Goal: Use online tool/utility: Utilize a website feature to perform a specific function

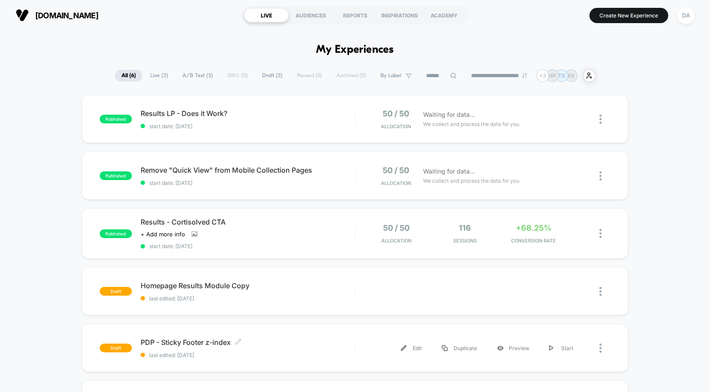
click at [190, 341] on span "PDP - Sticky Footer z-index Click to edit experience details" at bounding box center [248, 342] width 214 height 9
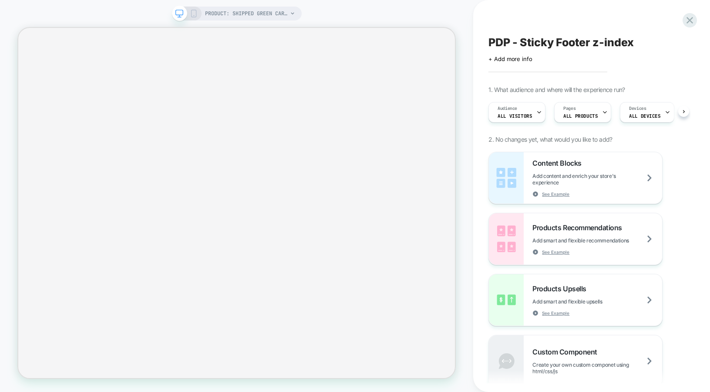
scroll to position [0, 0]
click at [194, 10] on rect at bounding box center [193, 13] width 5 height 7
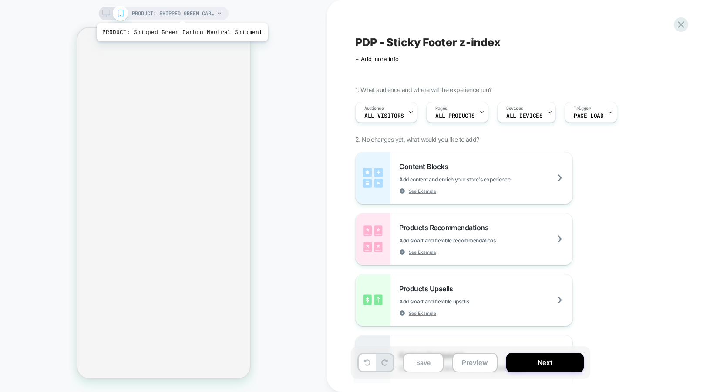
click at [180, 12] on span "PRODUCT: Shipped Green Carbon Neutral Shipment" at bounding box center [173, 14] width 83 height 14
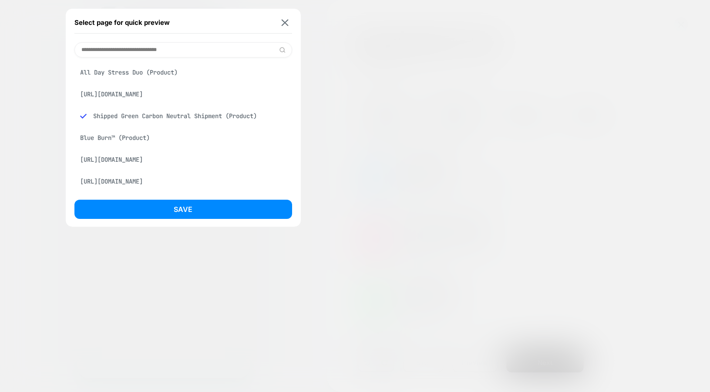
click at [135, 141] on div "Blue Burn™ (Product)" at bounding box center [183, 137] width 218 height 17
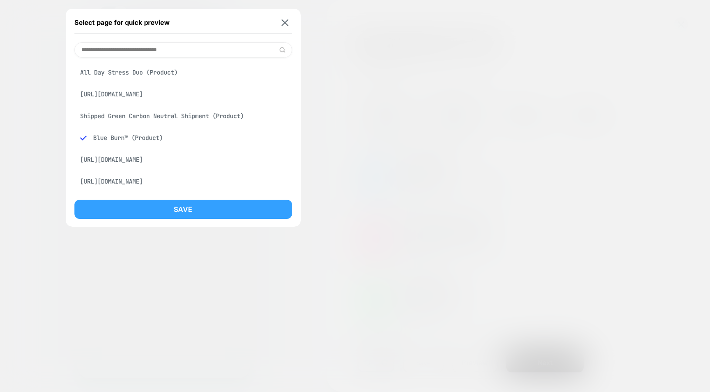
click at [186, 207] on button "Save" at bounding box center [183, 209] width 218 height 19
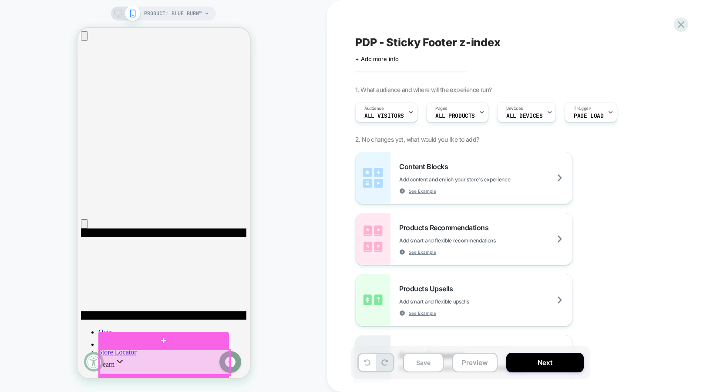
click at [116, 360] on div at bounding box center [164, 362] width 131 height 26
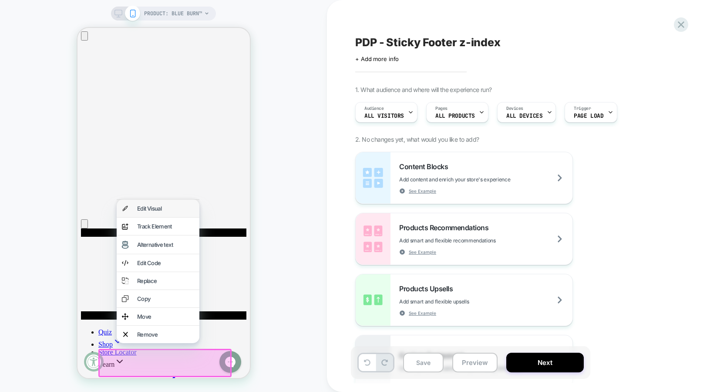
click at [172, 214] on div "Edit Visual" at bounding box center [157, 208] width 83 height 17
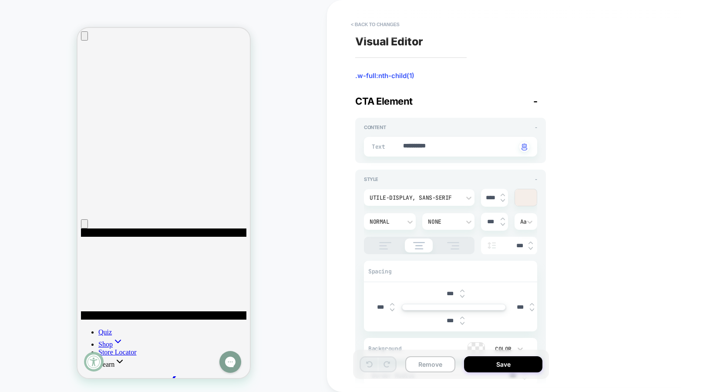
type textarea "*"
